Goal: Task Accomplishment & Management: Manage account settings

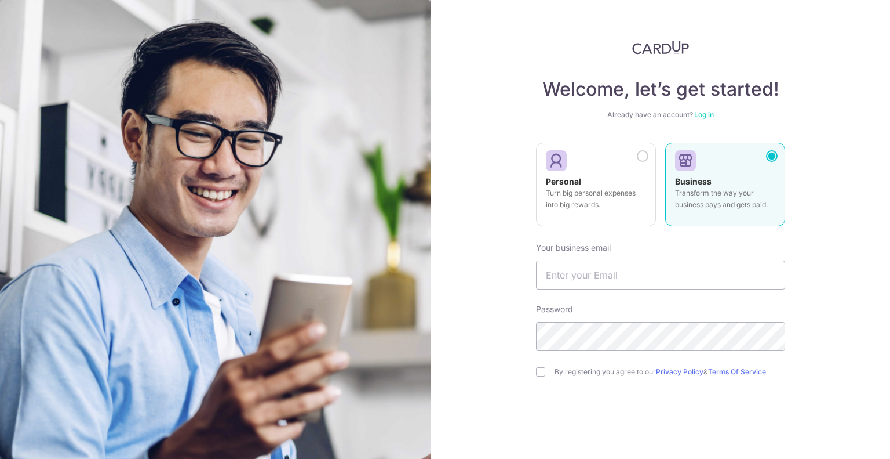
click at [705, 208] on p "Transform the way your business pays and gets paid." at bounding box center [725, 198] width 100 height 23
click at [715, 199] on p "Transform the way your business pays and gets paid." at bounding box center [725, 198] width 100 height 23
click at [567, 278] on input "text" at bounding box center [660, 274] width 249 height 29
type input "[EMAIL_ADDRESS][DOMAIN_NAME]"
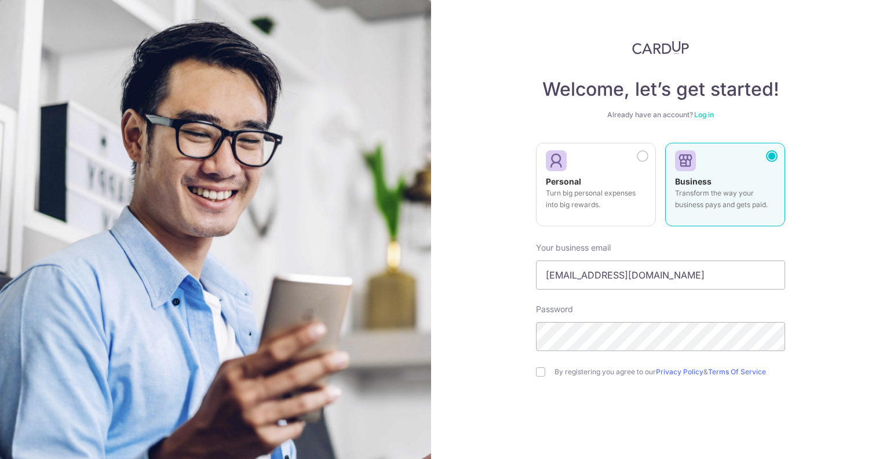
scroll to position [47, 0]
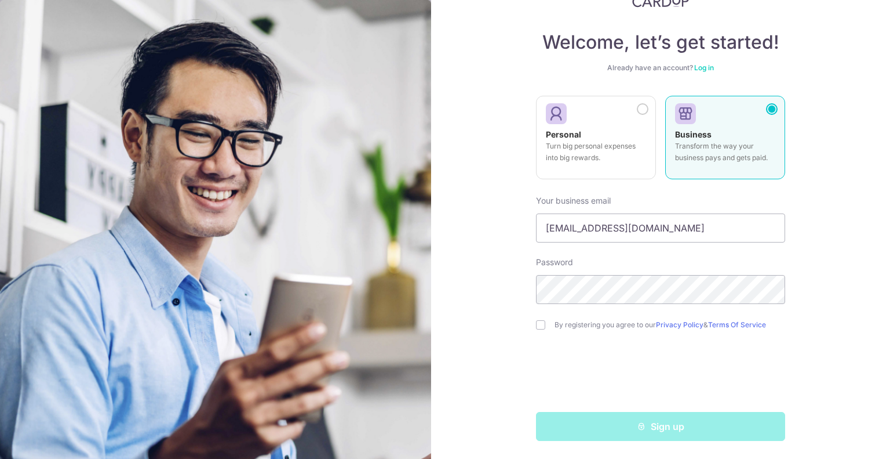
click at [684, 428] on div "Sign up" at bounding box center [660, 426] width 263 height 29
click at [664, 429] on div "Sign up" at bounding box center [660, 426] width 263 height 29
click at [536, 328] on input "checkbox" at bounding box center [540, 324] width 9 height 9
checkbox input "true"
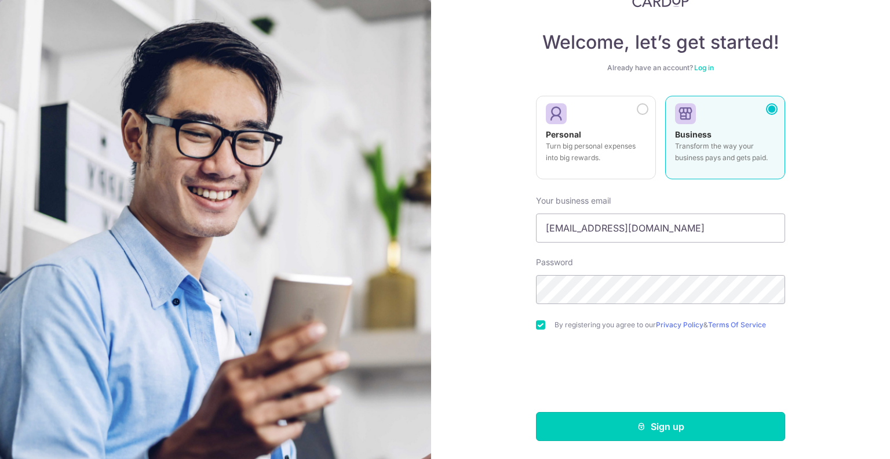
drag, startPoint x: 664, startPoint y: 426, endPoint x: 656, endPoint y: 57, distance: 369.4
click at [704, 344] on form "Your business email finance.east@gapps.uwcsea.edu.sg Password By registering yo…" at bounding box center [660, 313] width 249 height 254
click at [706, 64] on link "Log in" at bounding box center [705, 67] width 20 height 9
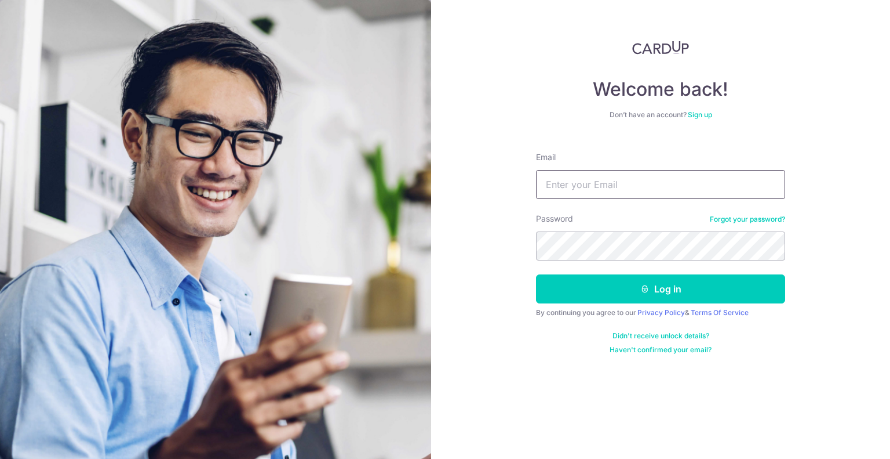
click at [592, 186] on input "Email" at bounding box center [660, 184] width 249 height 29
type input "[EMAIL_ADDRESS][DOMAIN_NAME]"
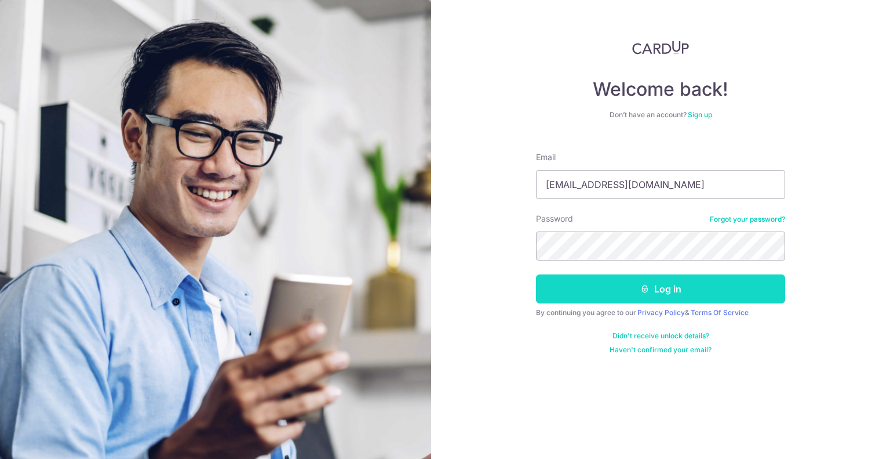
click at [675, 289] on button "Log in" at bounding box center [660, 288] width 249 height 29
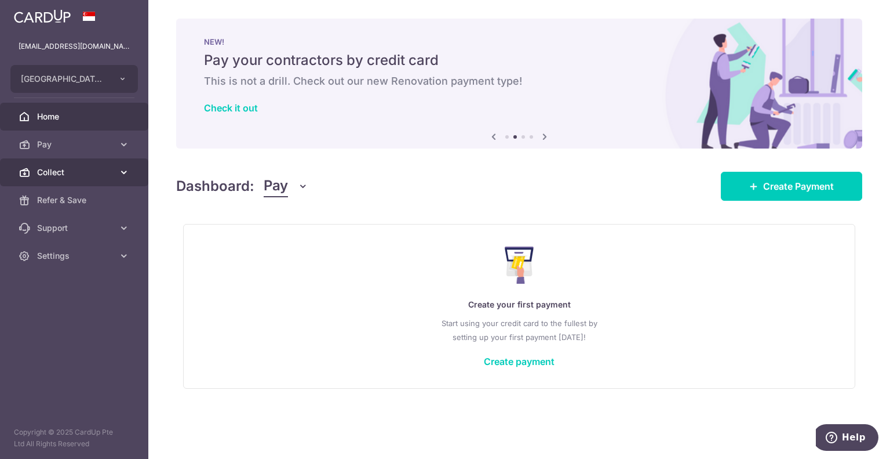
click at [66, 170] on span "Collect" at bounding box center [75, 172] width 77 height 12
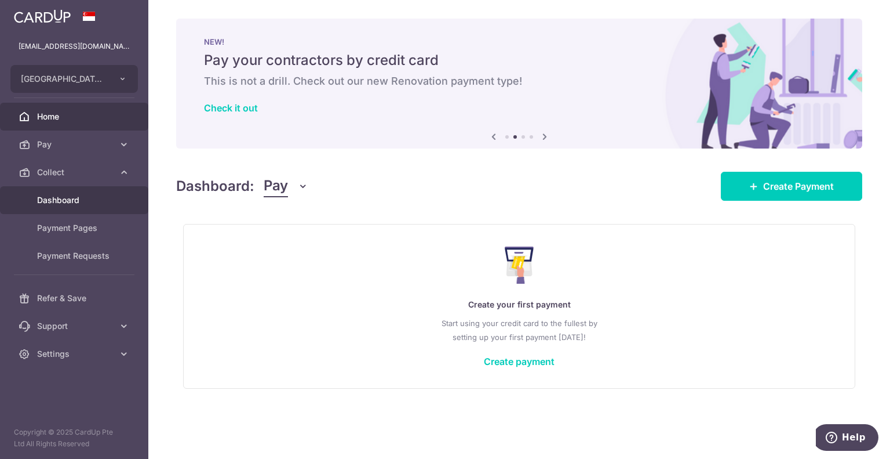
click at [70, 203] on span "Dashboard" at bounding box center [75, 200] width 77 height 12
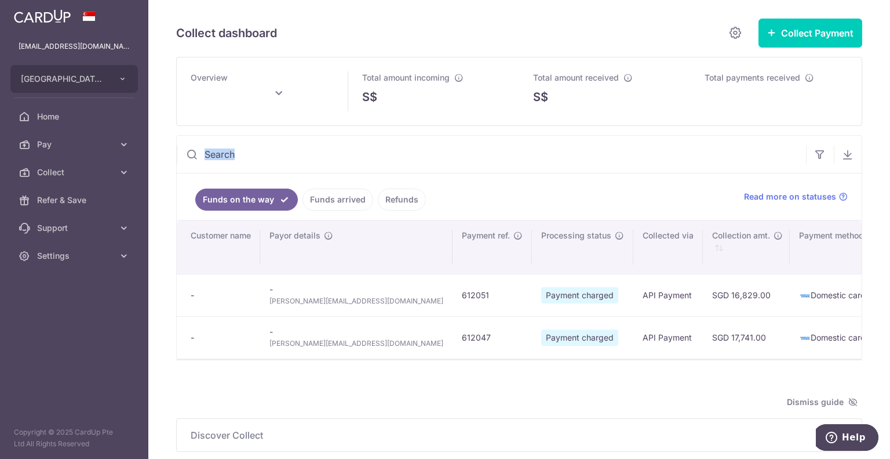
click at [197, 151] on div at bounding box center [492, 154] width 630 height 37
click at [278, 90] on icon at bounding box center [279, 93] width 14 height 14
type input "[DATE]"
click at [177, 129] on link "Prev" at bounding box center [177, 126] width 14 height 14
click at [176, 129] on link "Prev" at bounding box center [177, 126] width 14 height 14
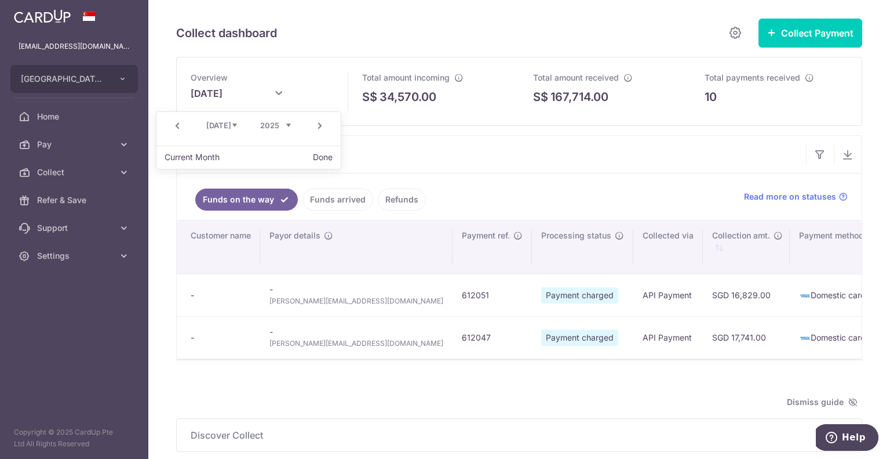
click at [172, 124] on link "Prev" at bounding box center [177, 126] width 14 height 14
click at [318, 123] on link "Next" at bounding box center [320, 126] width 14 height 14
click at [310, 126] on div "Prev Next Jan Feb Mar Apr May Jun [DATE] Aug Sep Oct Nov [DATE] 2016 2017 2018 …" at bounding box center [249, 126] width 184 height 28
click at [315, 125] on link "Next" at bounding box center [320, 126] width 14 height 14
click at [320, 127] on link "Next" at bounding box center [320, 126] width 14 height 14
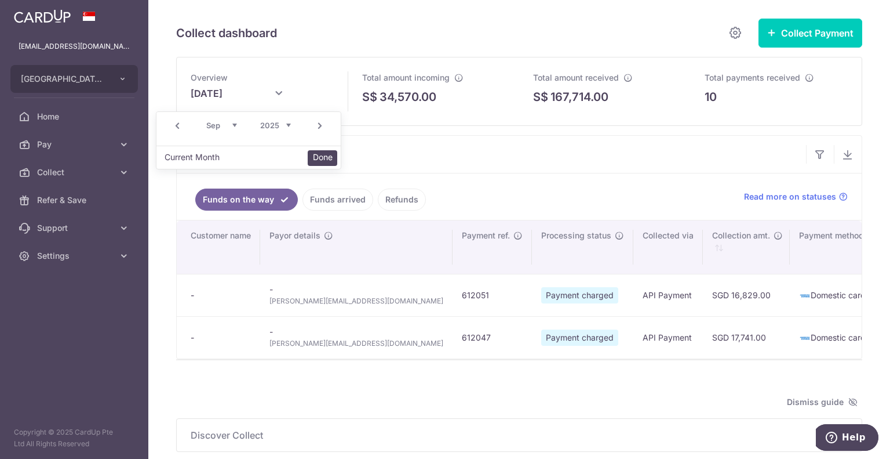
click at [318, 159] on button "Done" at bounding box center [323, 158] width 30 height 16
click at [329, 200] on link "Funds arrived" at bounding box center [338, 199] width 71 height 22
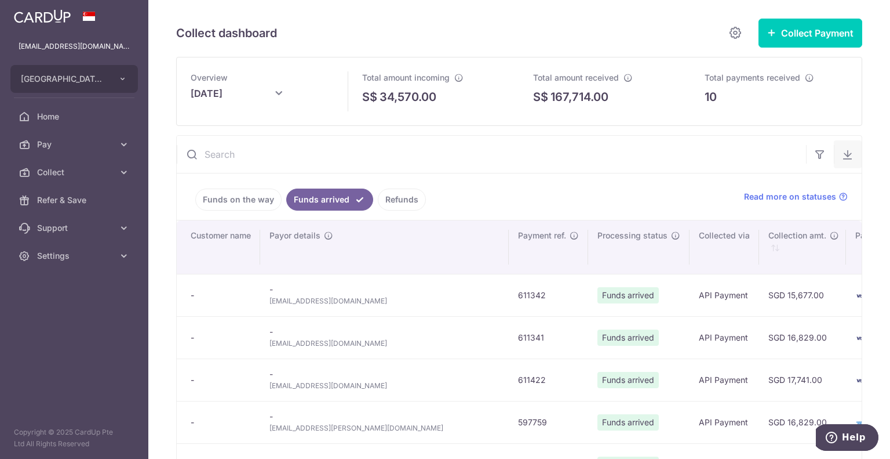
click at [842, 155] on icon "button" at bounding box center [848, 154] width 12 height 12
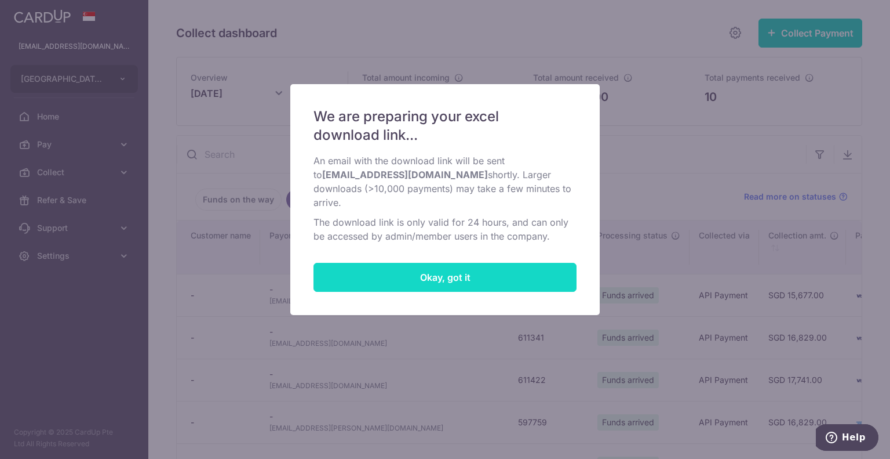
click at [450, 278] on button "Okay, got it" at bounding box center [445, 277] width 263 height 29
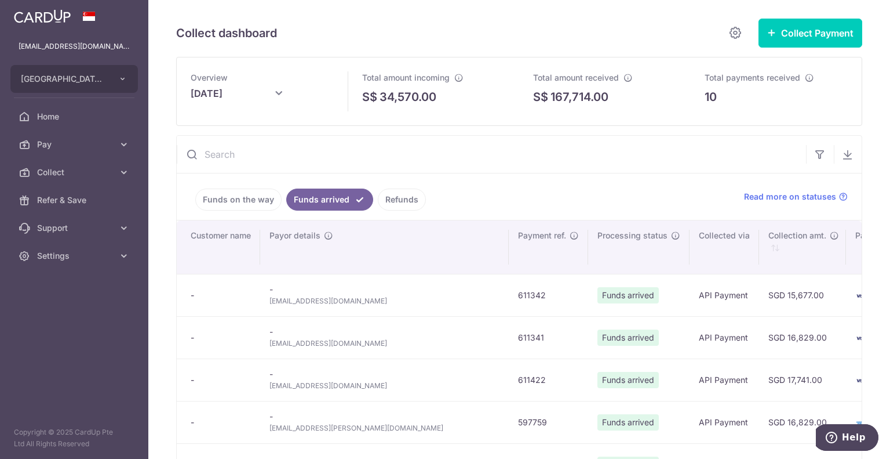
click at [232, 203] on link "Funds on the way" at bounding box center [238, 199] width 86 height 22
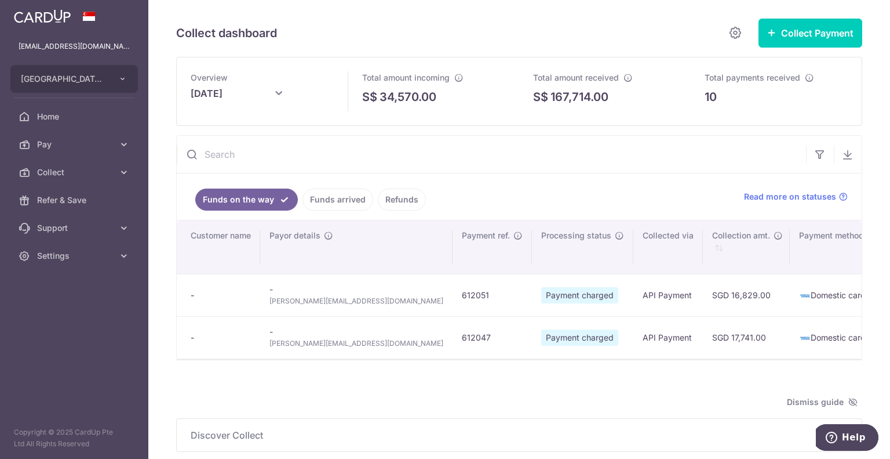
click at [344, 199] on link "Funds arrived" at bounding box center [338, 199] width 71 height 22
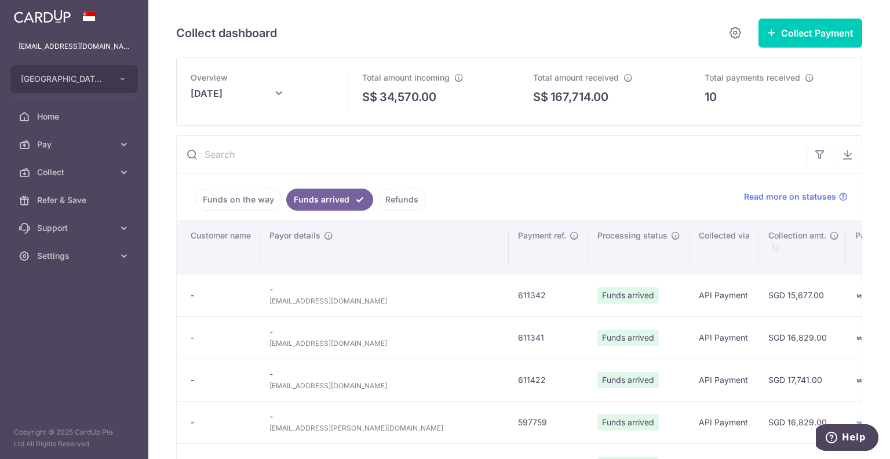
click at [254, 196] on link "Funds on the way" at bounding box center [238, 199] width 86 height 22
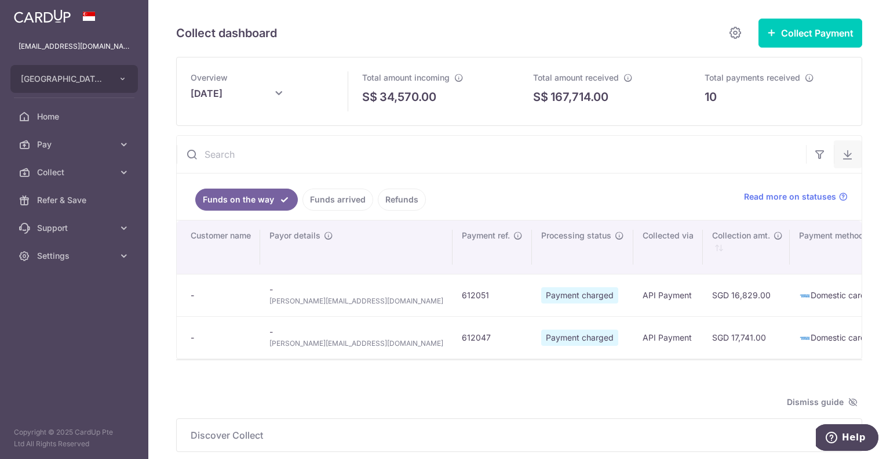
click at [843, 154] on icon "button" at bounding box center [848, 154] width 12 height 12
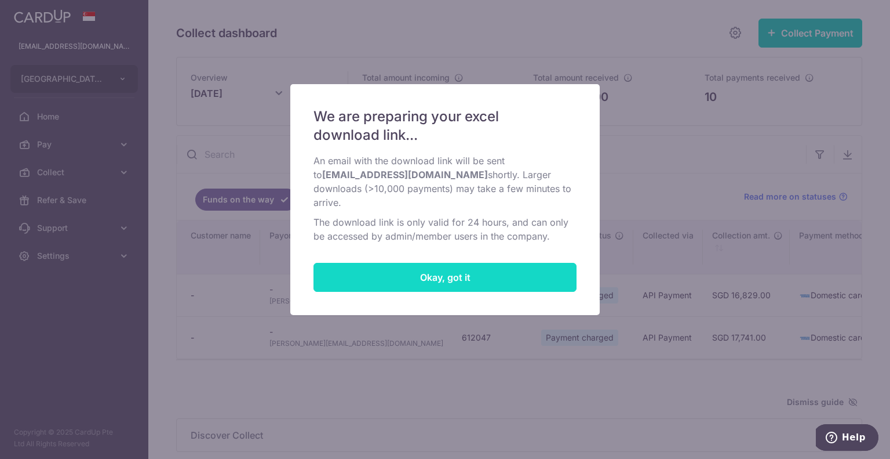
click at [507, 273] on button "Okay, got it" at bounding box center [445, 277] width 263 height 29
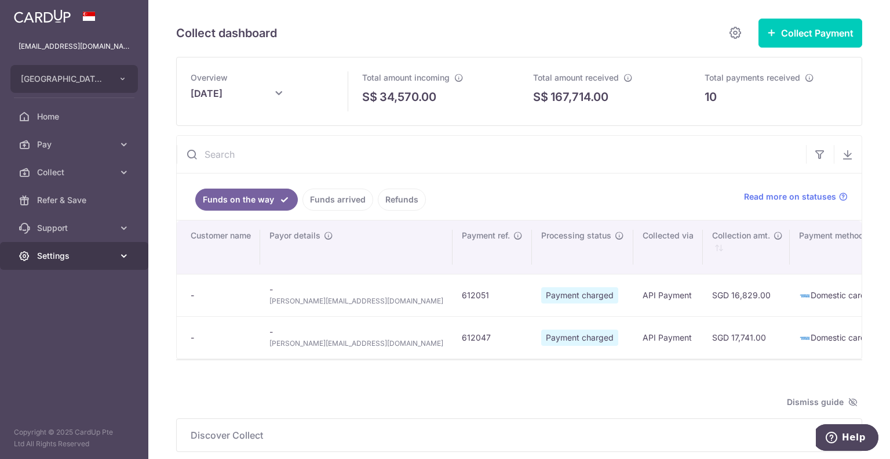
click at [125, 260] on icon at bounding box center [124, 256] width 12 height 12
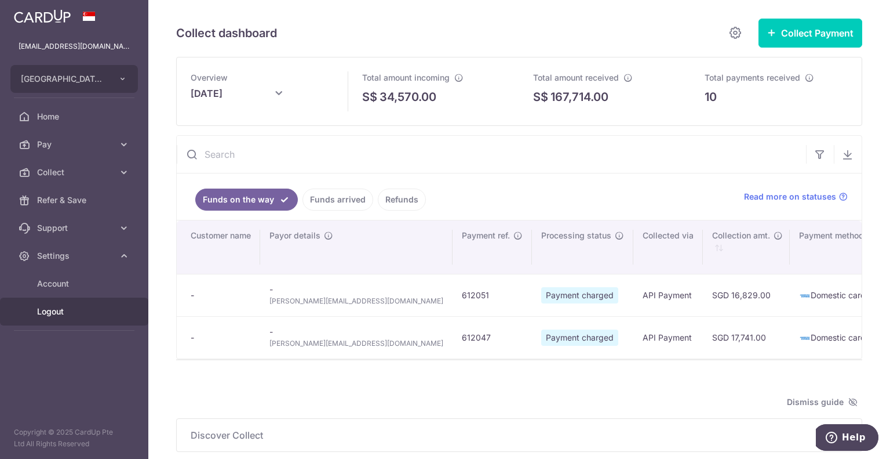
click at [68, 313] on span "Logout" at bounding box center [75, 312] width 77 height 12
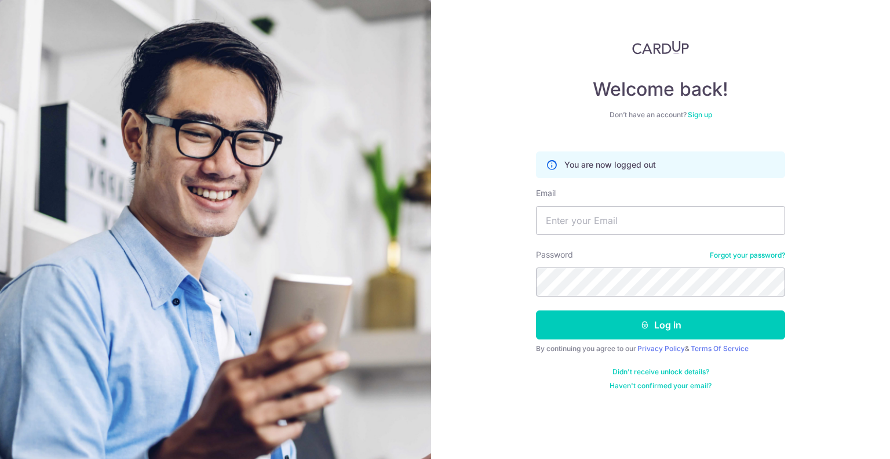
click at [701, 21] on div "Welcome back! Don’t have an account? Sign up You are now logged out Email Passw…" at bounding box center [660, 229] width 459 height 459
